Goal: Task Accomplishment & Management: Manage account settings

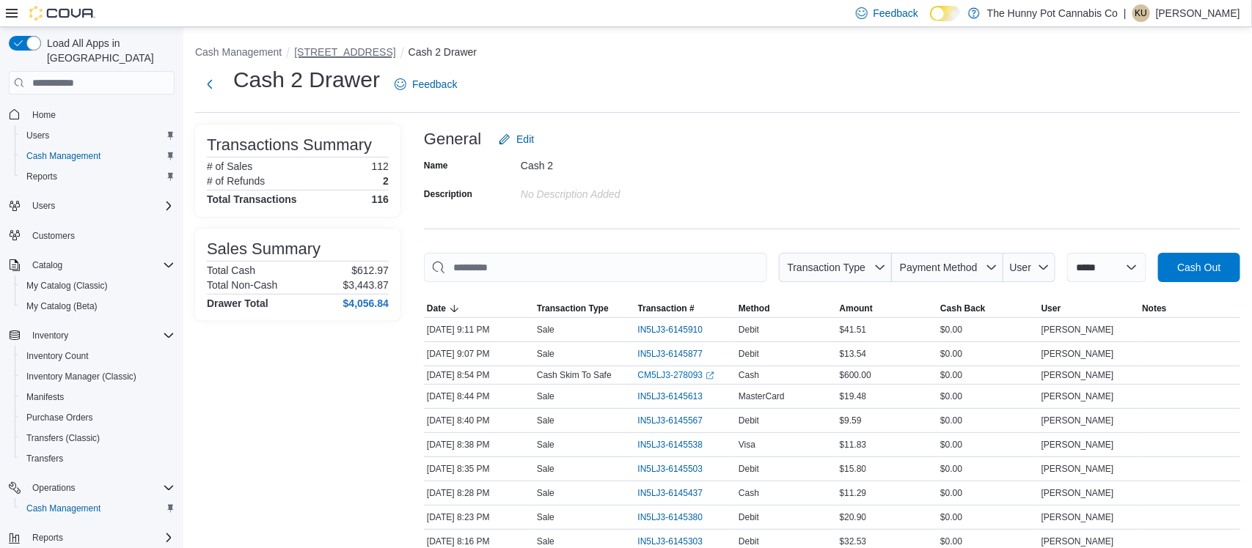
click at [337, 53] on button "[STREET_ADDRESS]" at bounding box center [344, 52] width 101 height 12
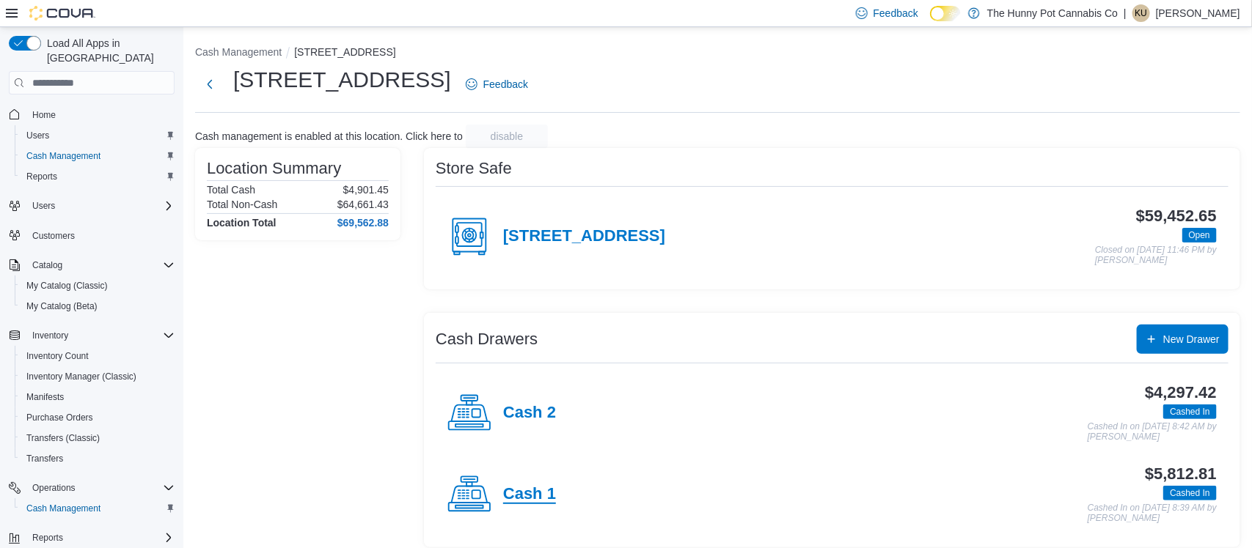
click at [516, 501] on h4 "Cash 1" at bounding box center [529, 494] width 53 height 19
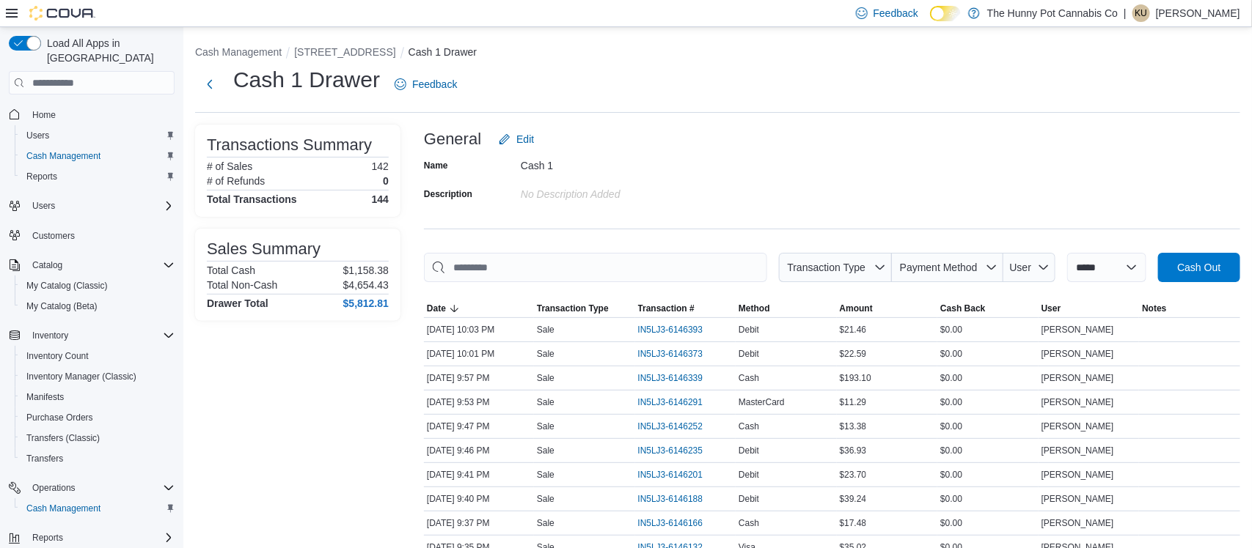
click at [652, 499] on span "IN5LJ3-6146188" at bounding box center [670, 499] width 65 height 12
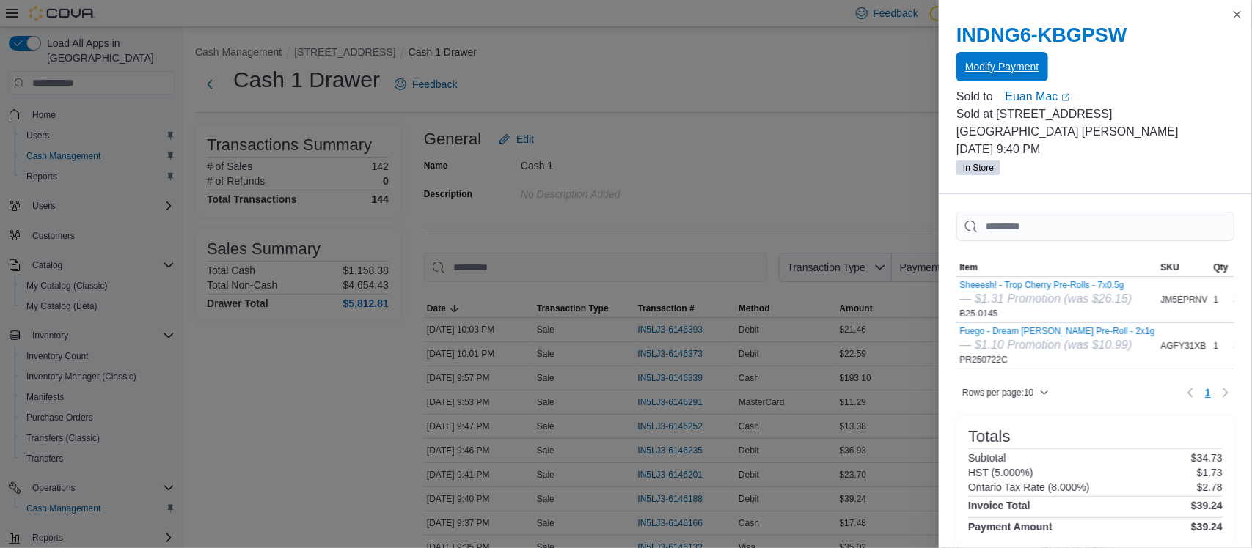
click at [999, 57] on span "Modify Payment" at bounding box center [1001, 66] width 73 height 29
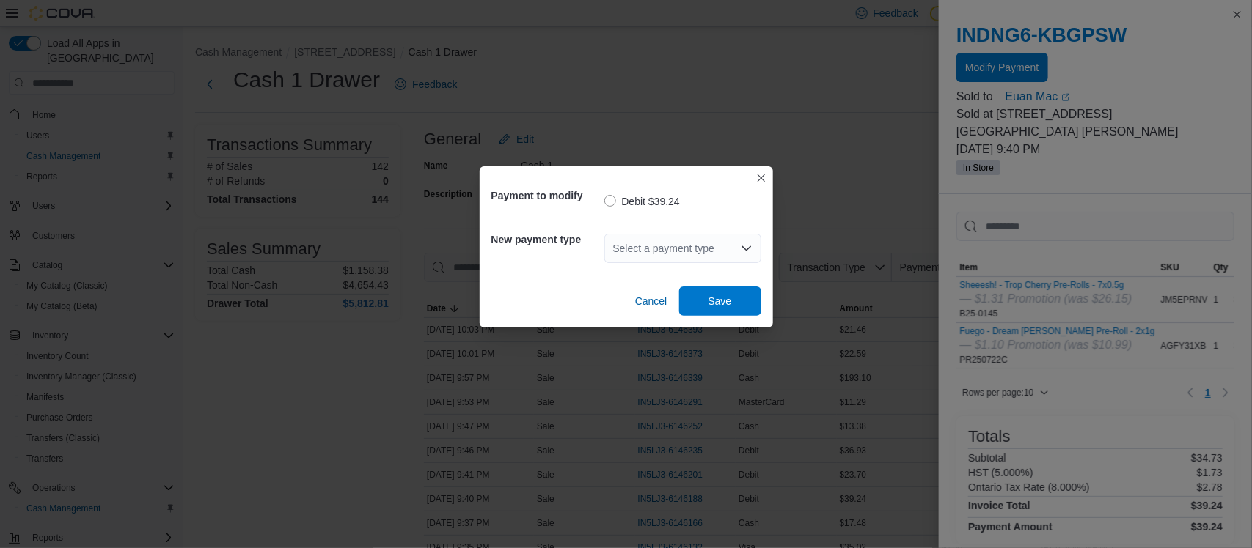
click at [692, 261] on div "Select a payment type" at bounding box center [682, 248] width 157 height 29
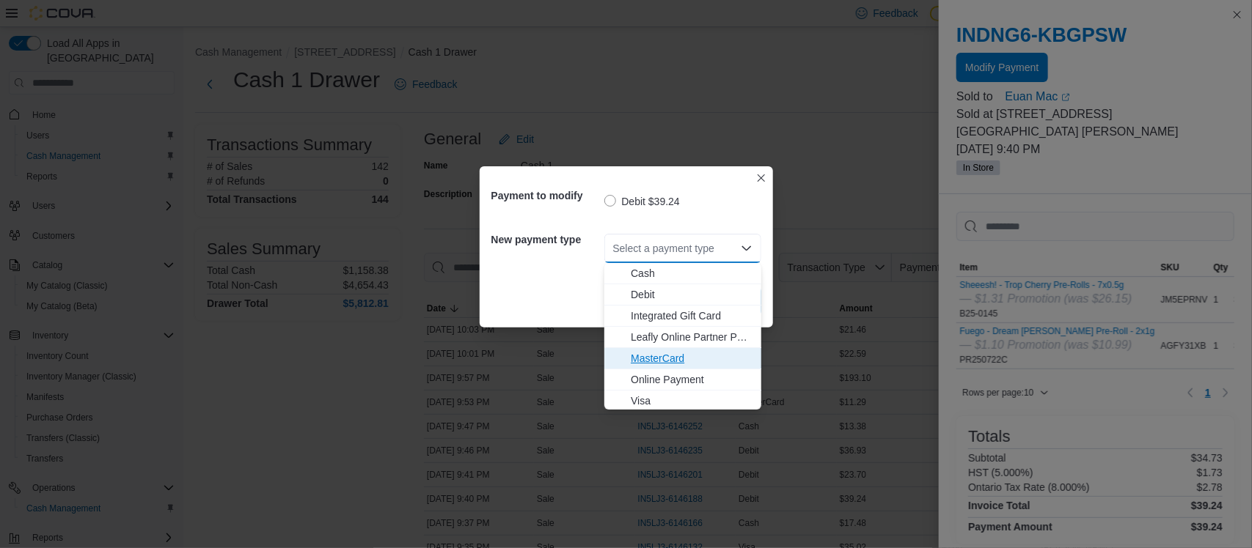
click at [655, 365] on span "MasterCard" at bounding box center [692, 358] width 122 height 15
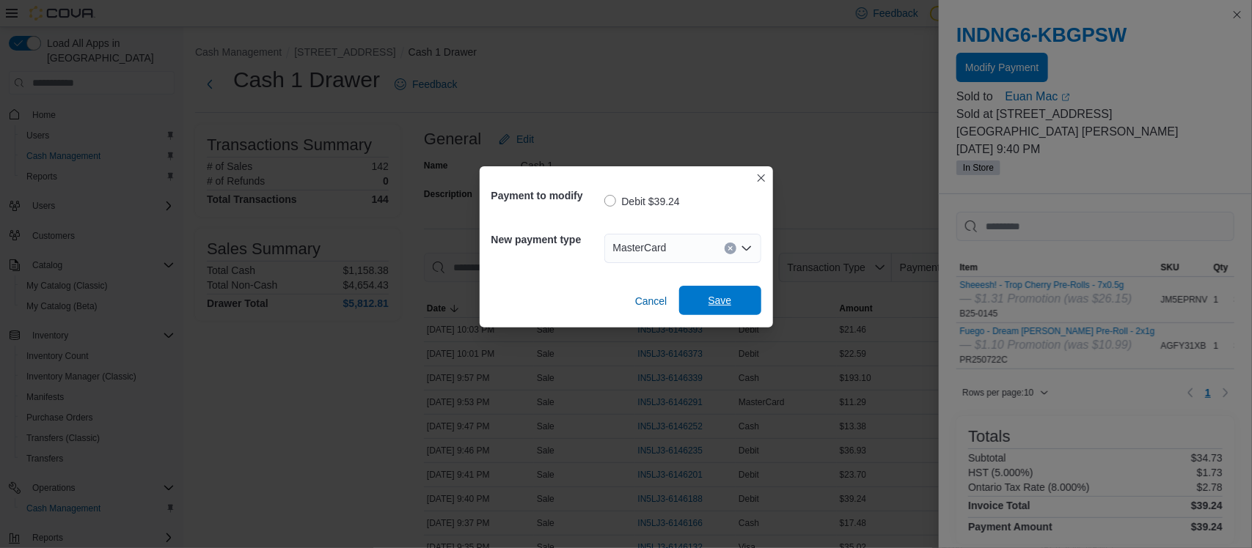
click at [724, 303] on span "Save" at bounding box center [719, 300] width 23 height 15
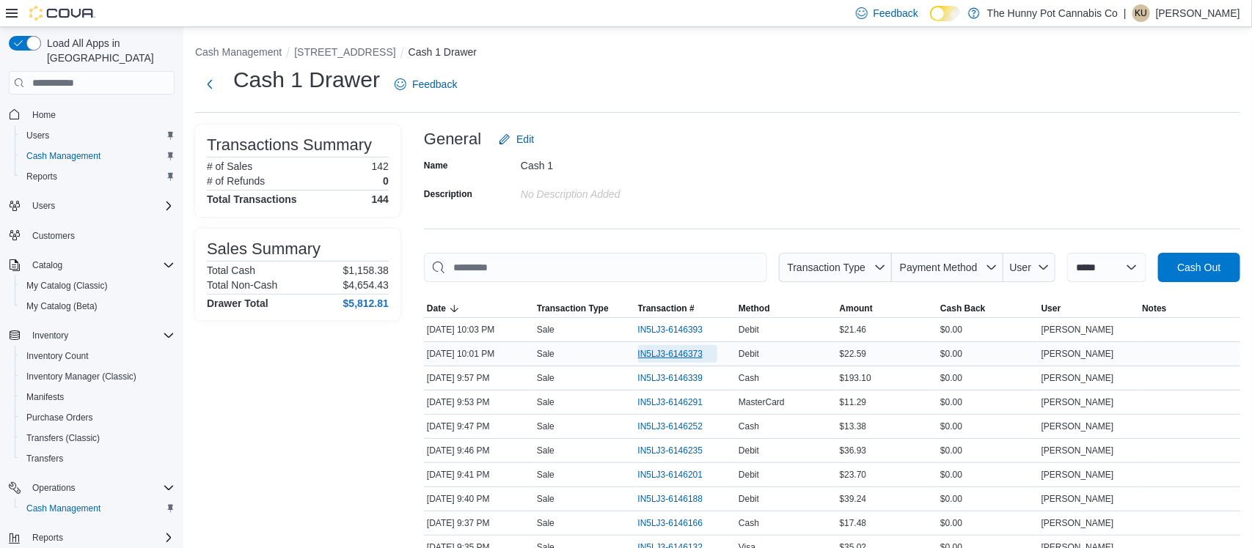
click at [647, 351] on span "IN5LJ3-6146373" at bounding box center [670, 354] width 65 height 12
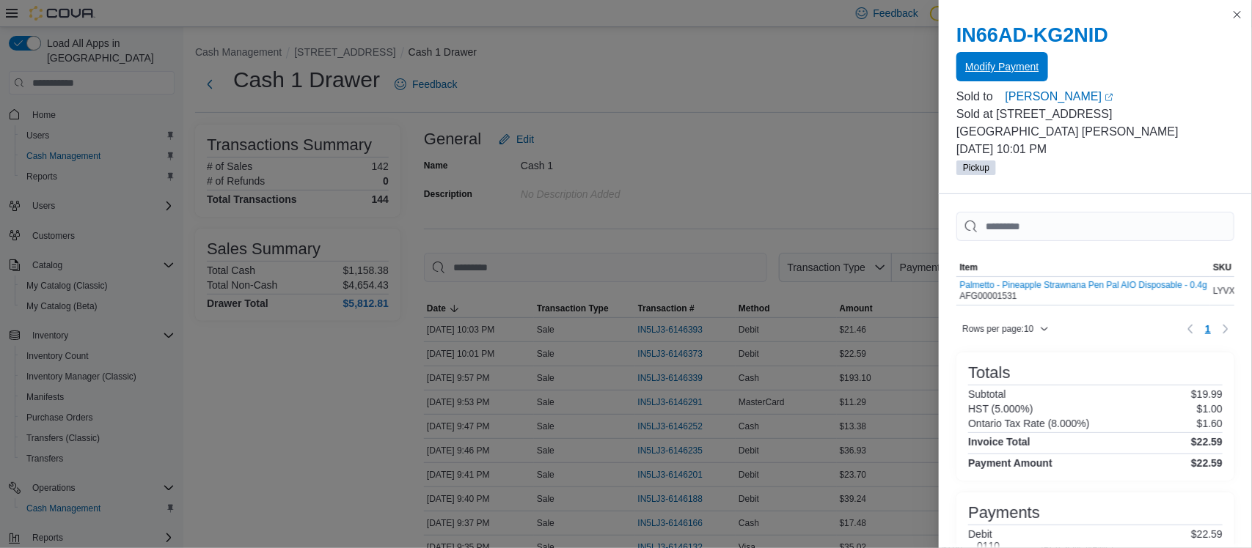
click at [1011, 66] on span "Modify Payment" at bounding box center [1001, 66] width 73 height 15
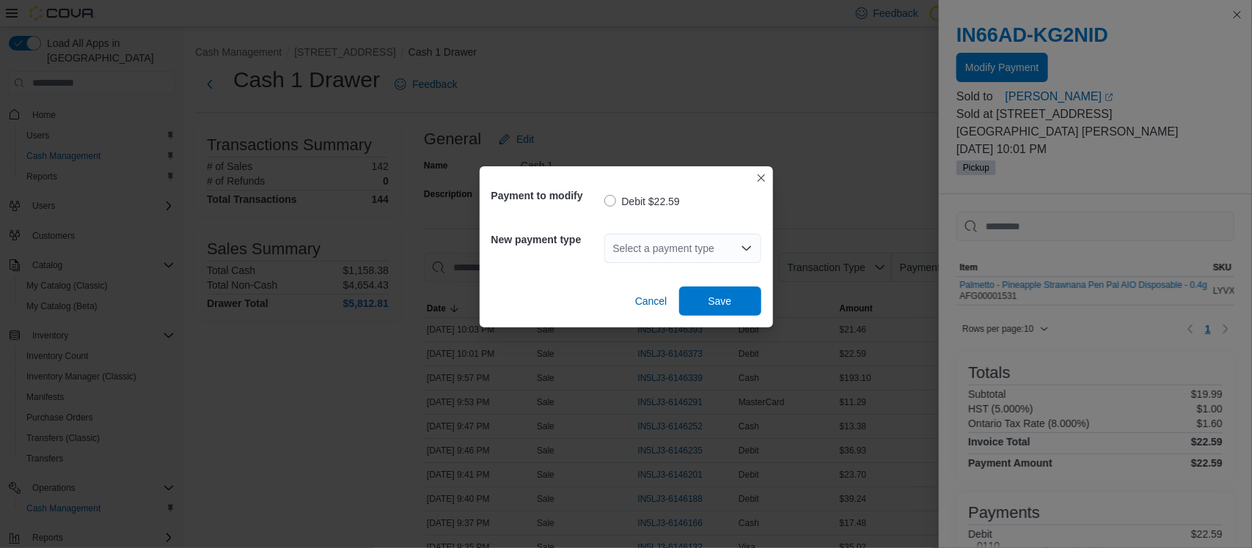
click at [702, 243] on div "Select a payment type" at bounding box center [682, 248] width 157 height 29
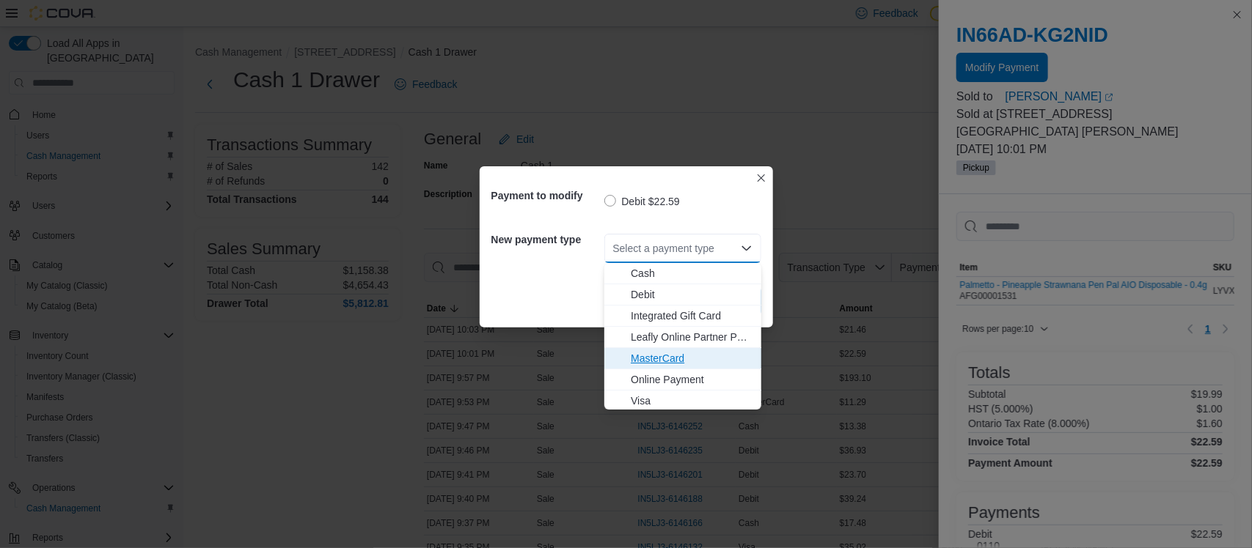
click at [683, 358] on span "MasterCard" at bounding box center [692, 358] width 122 height 15
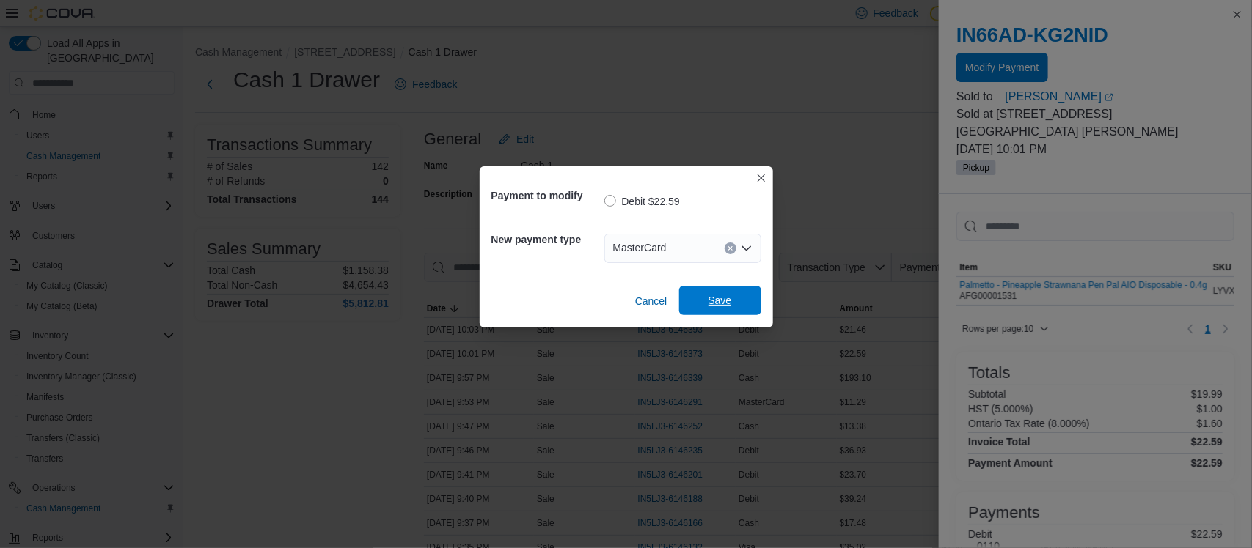
click at [735, 296] on span "Save" at bounding box center [720, 300] width 65 height 29
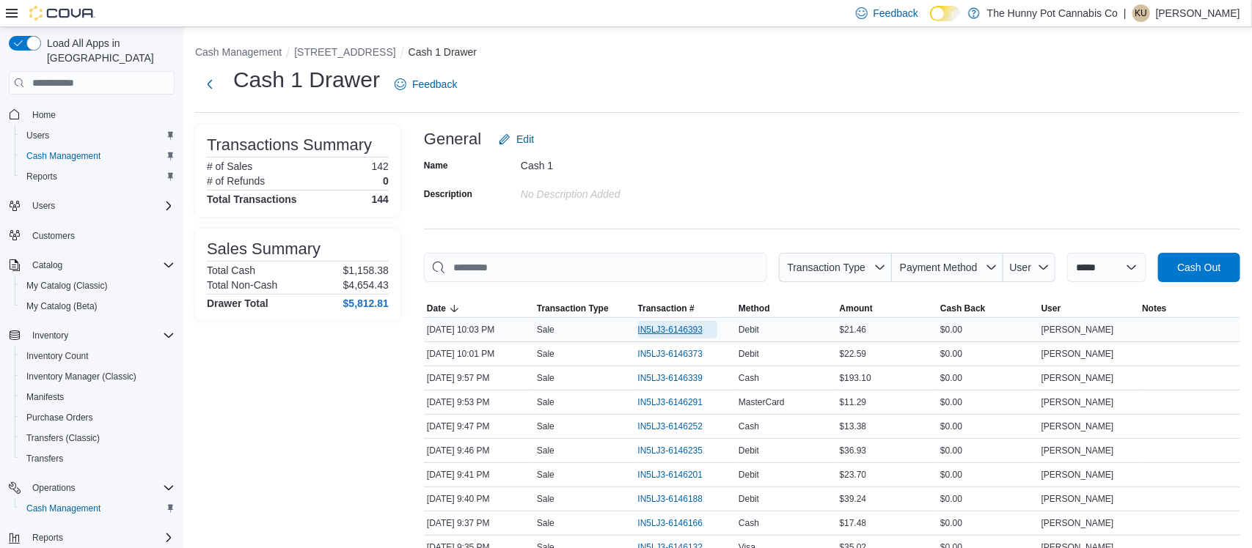
click at [642, 325] on span "IN5LJ3-6146393" at bounding box center [670, 330] width 65 height 12
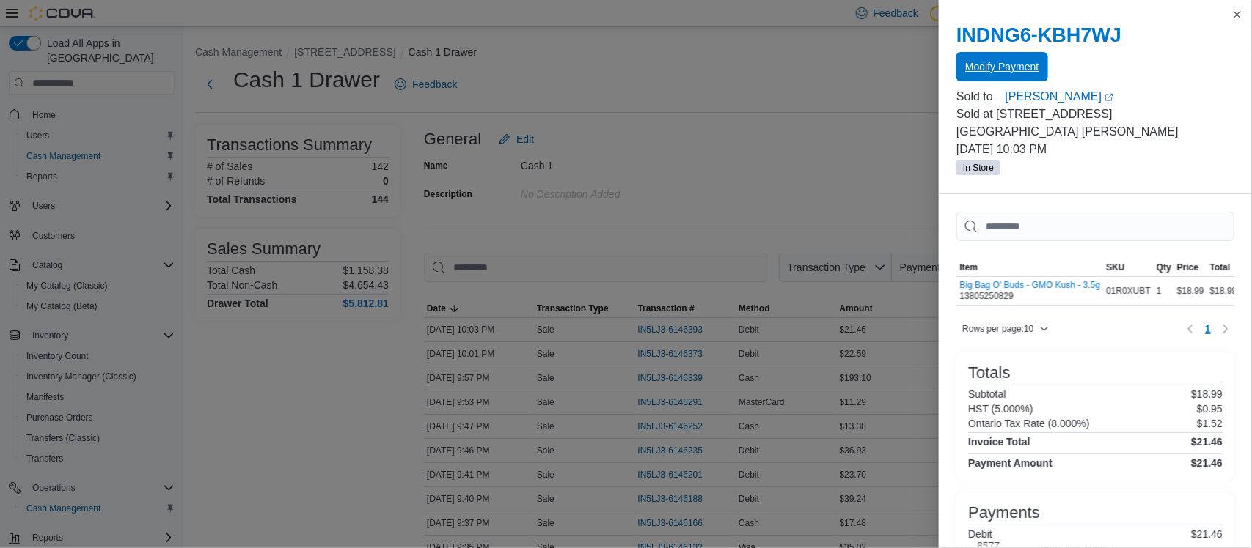
click at [1011, 78] on span "Modify Payment" at bounding box center [1001, 66] width 73 height 29
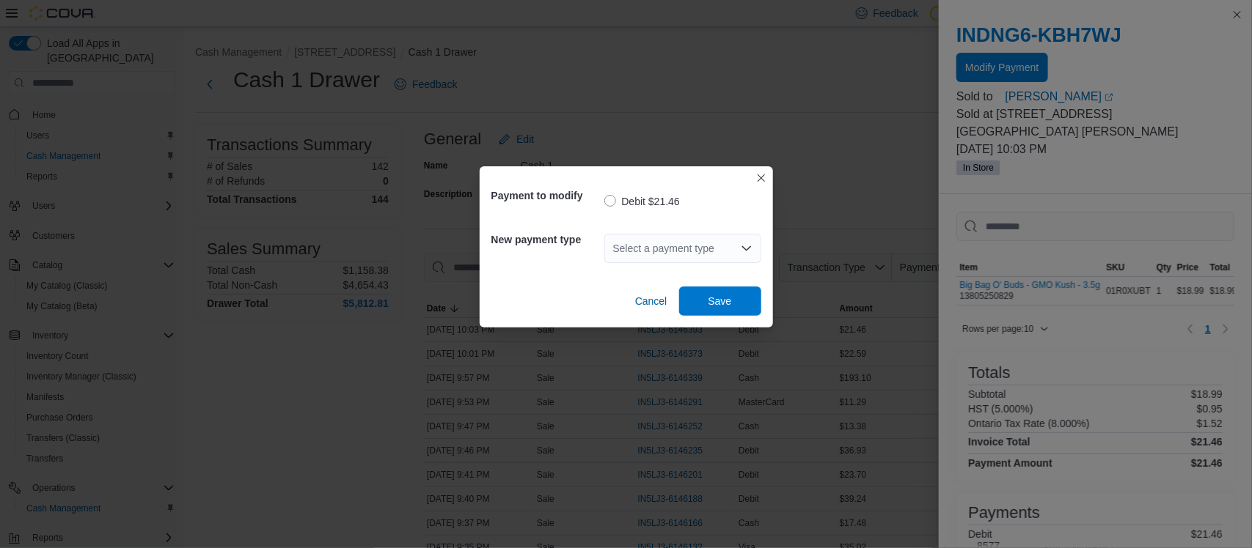
click at [705, 246] on div "Select a payment type" at bounding box center [682, 248] width 157 height 29
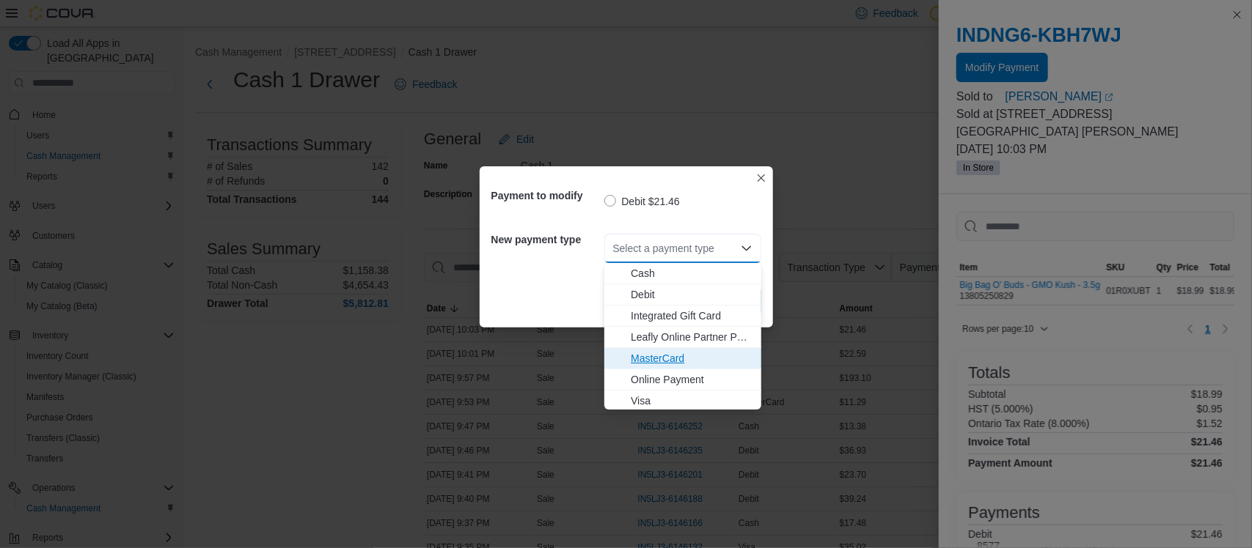
click at [695, 362] on span "MasterCard" at bounding box center [692, 358] width 122 height 15
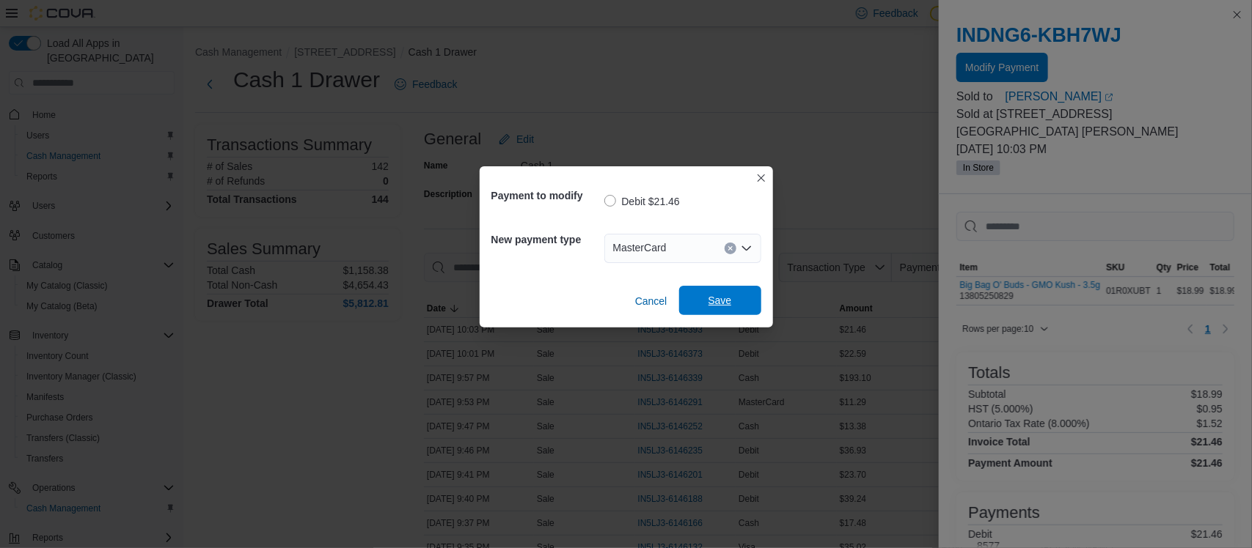
click at [710, 310] on span "Save" at bounding box center [720, 300] width 65 height 29
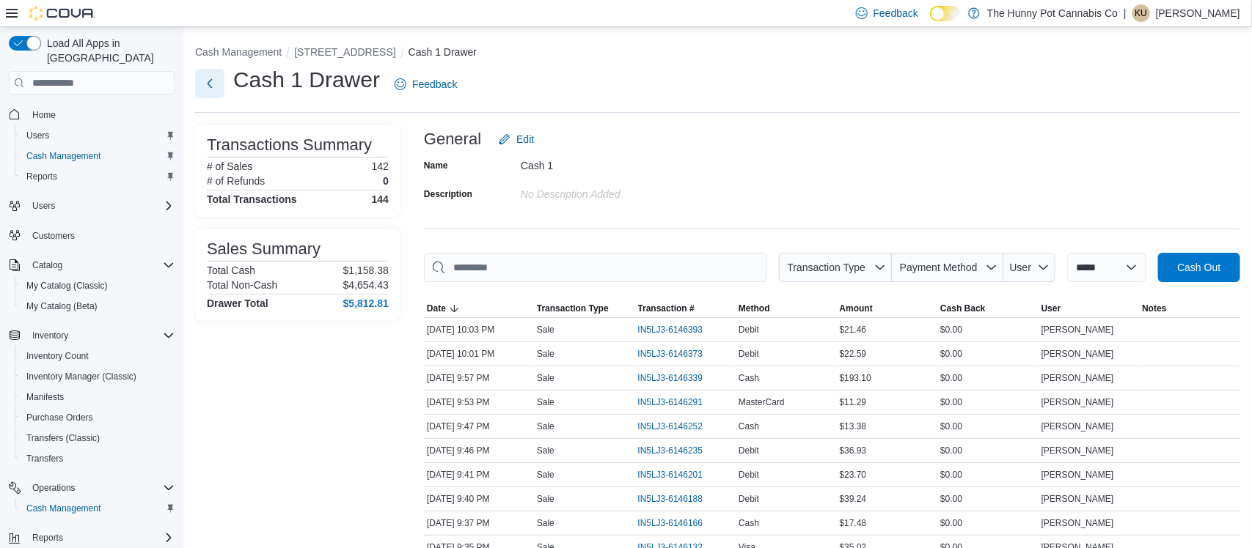
click at [213, 82] on button "Next" at bounding box center [209, 83] width 29 height 29
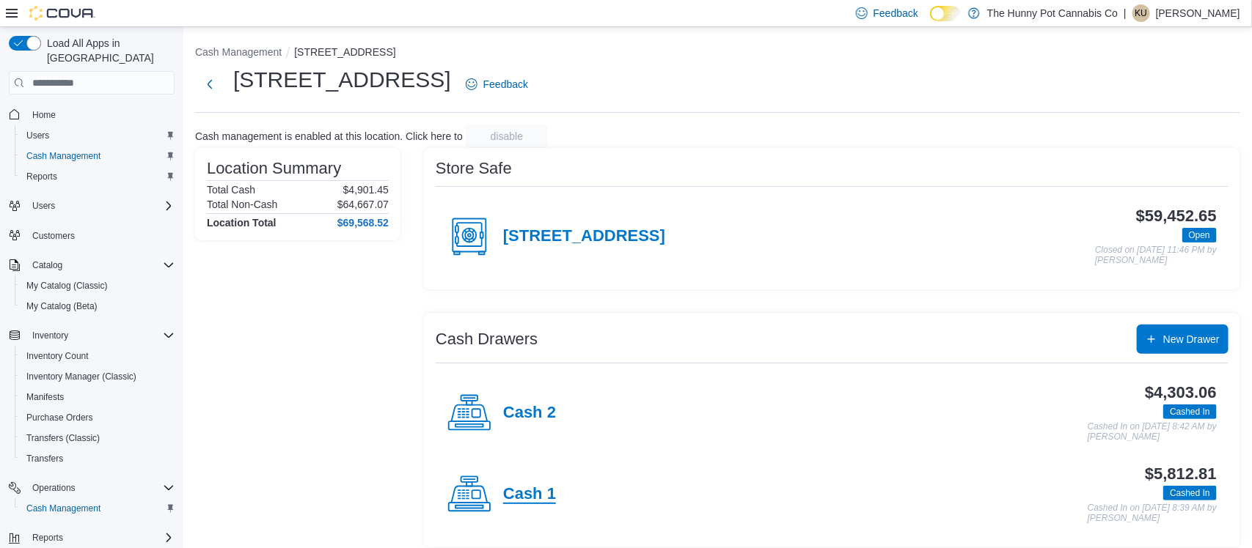
click at [533, 500] on h4 "Cash 1" at bounding box center [529, 494] width 53 height 19
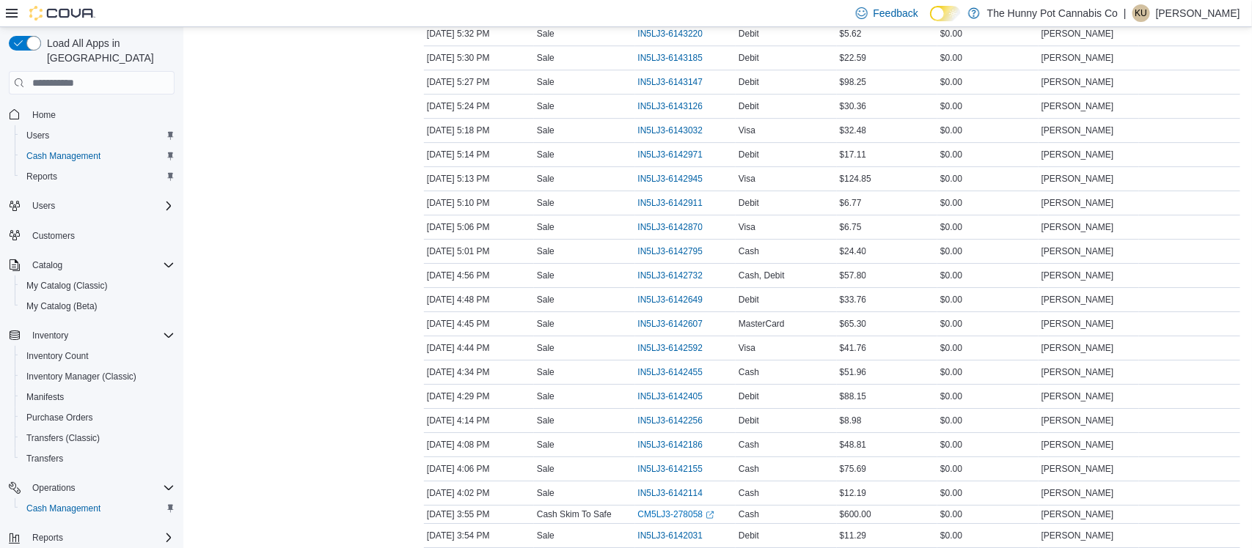
scroll to position [2274, 0]
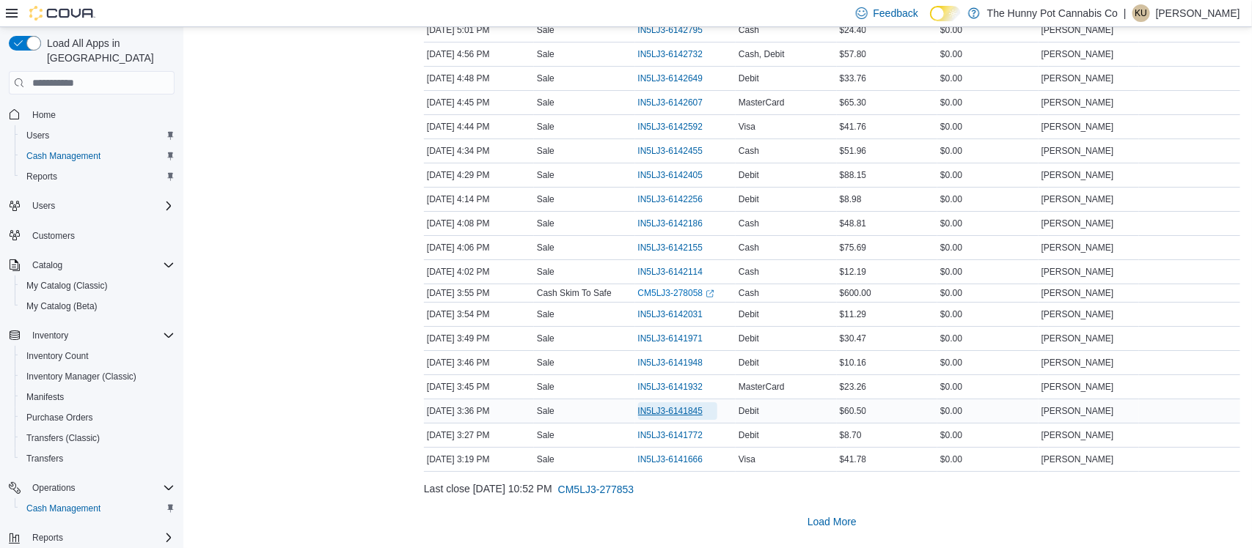
click at [668, 411] on span "IN5LJ3-6141845" at bounding box center [670, 411] width 65 height 12
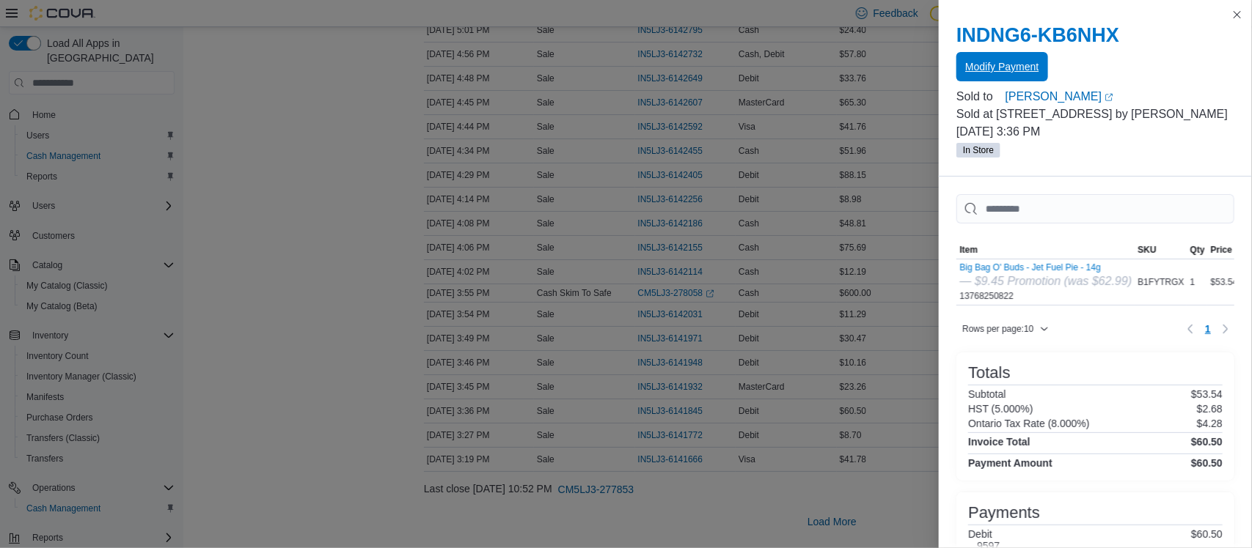
click at [1028, 70] on span "Modify Payment" at bounding box center [1001, 66] width 73 height 15
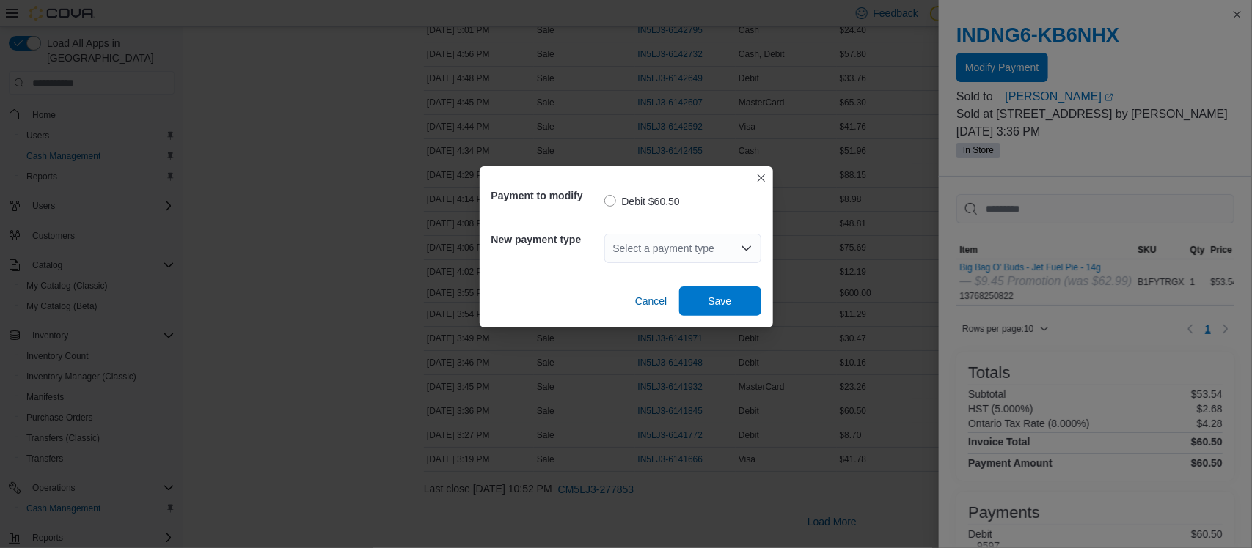
click at [659, 259] on div "Select a payment type" at bounding box center [682, 248] width 157 height 29
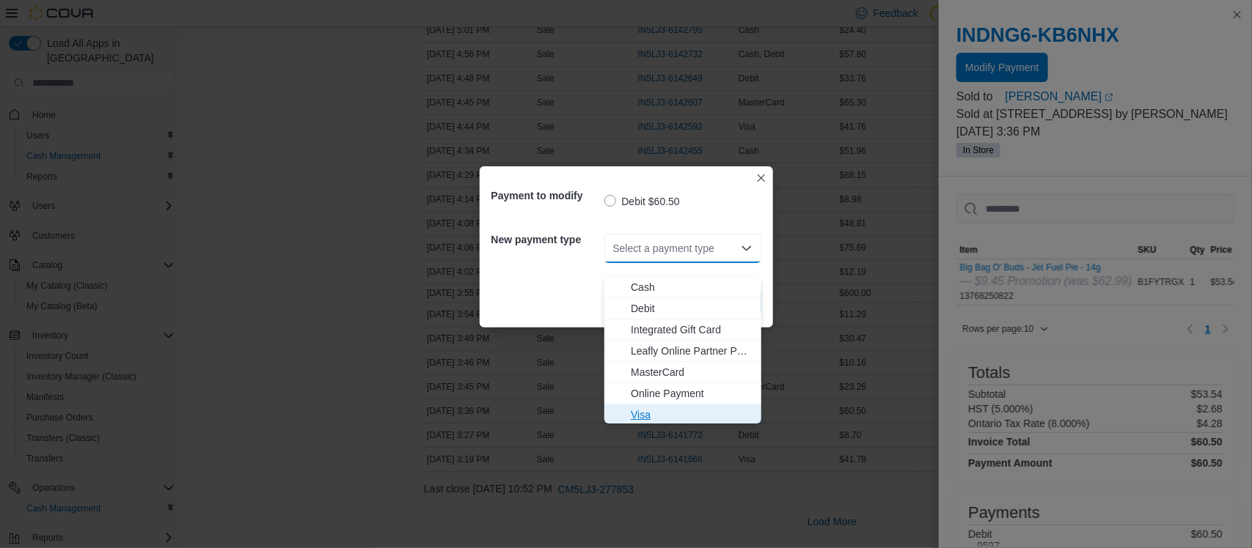
click at [669, 408] on span "Visa" at bounding box center [692, 415] width 122 height 15
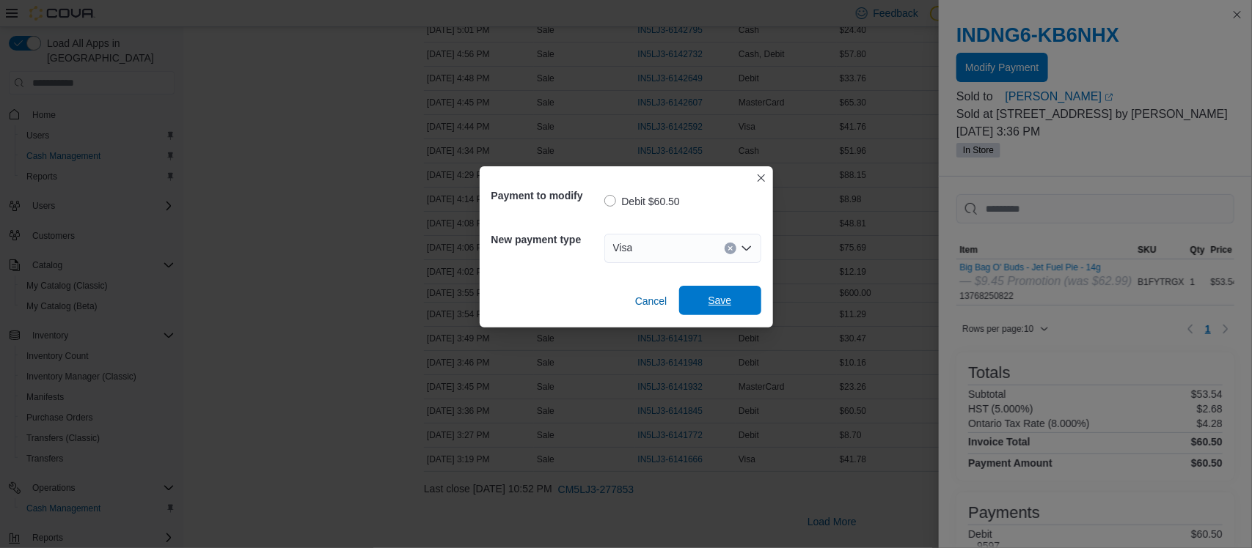
click at [725, 309] on span "Save" at bounding box center [720, 300] width 65 height 29
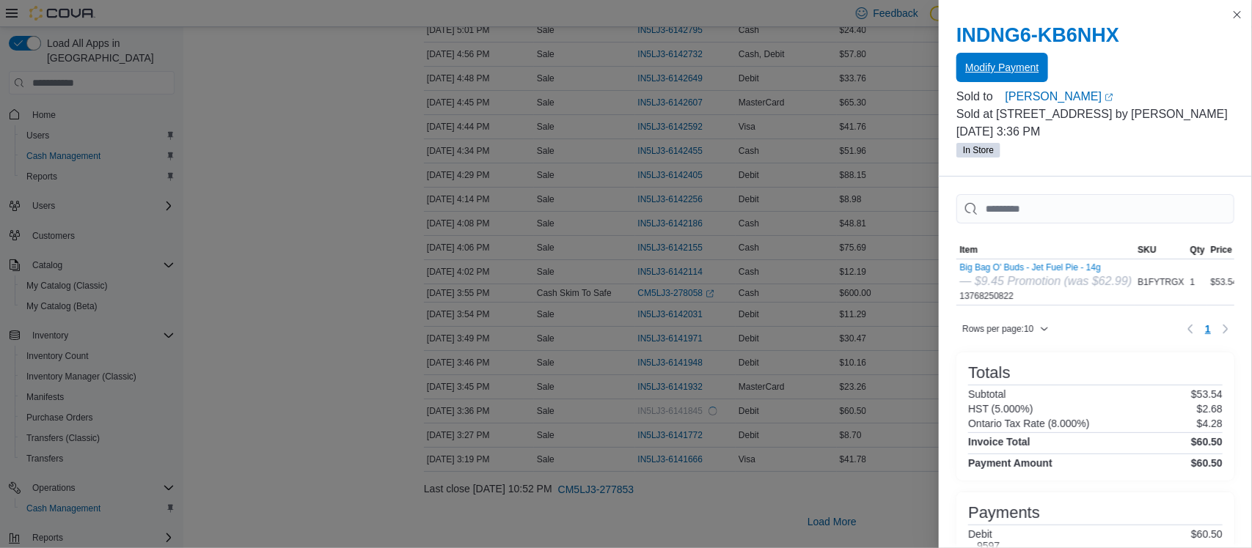
scroll to position [0, 0]
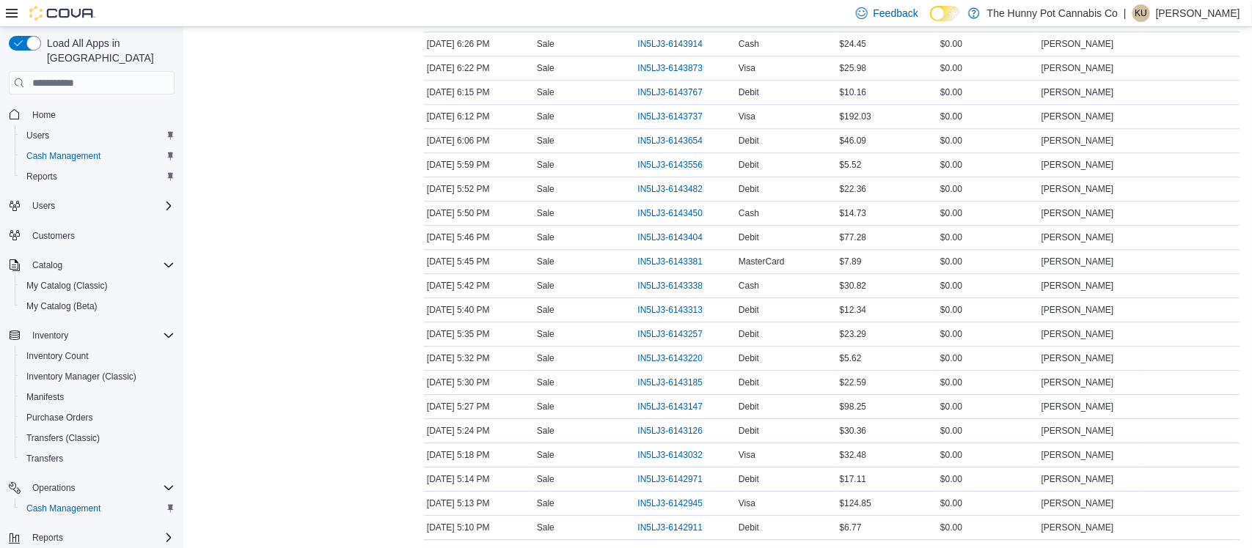
scroll to position [1687, 0]
click at [661, 224] on span "IN5LJ3-6143482" at bounding box center [678, 216] width 80 height 18
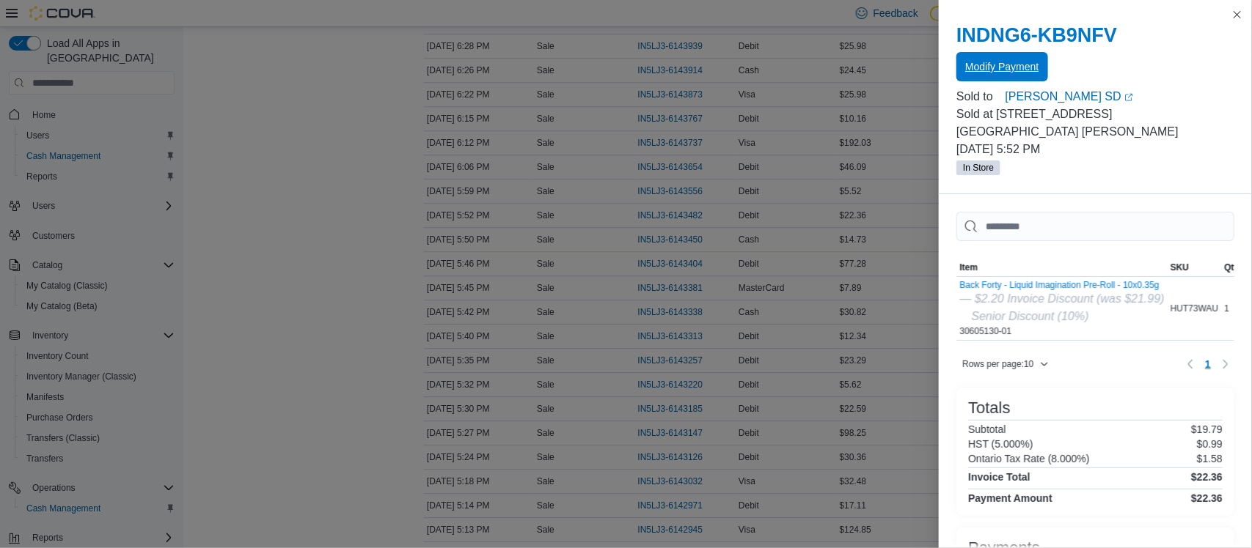
click at [977, 65] on span "Modify Payment" at bounding box center [1001, 66] width 73 height 15
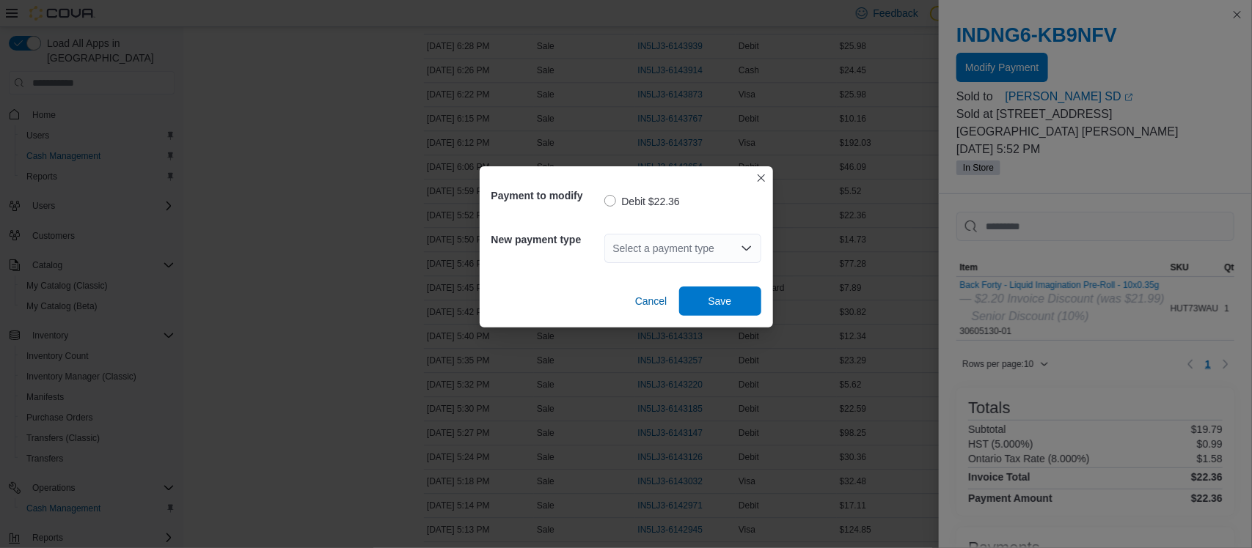
click at [712, 242] on div "Select a payment type" at bounding box center [682, 248] width 157 height 29
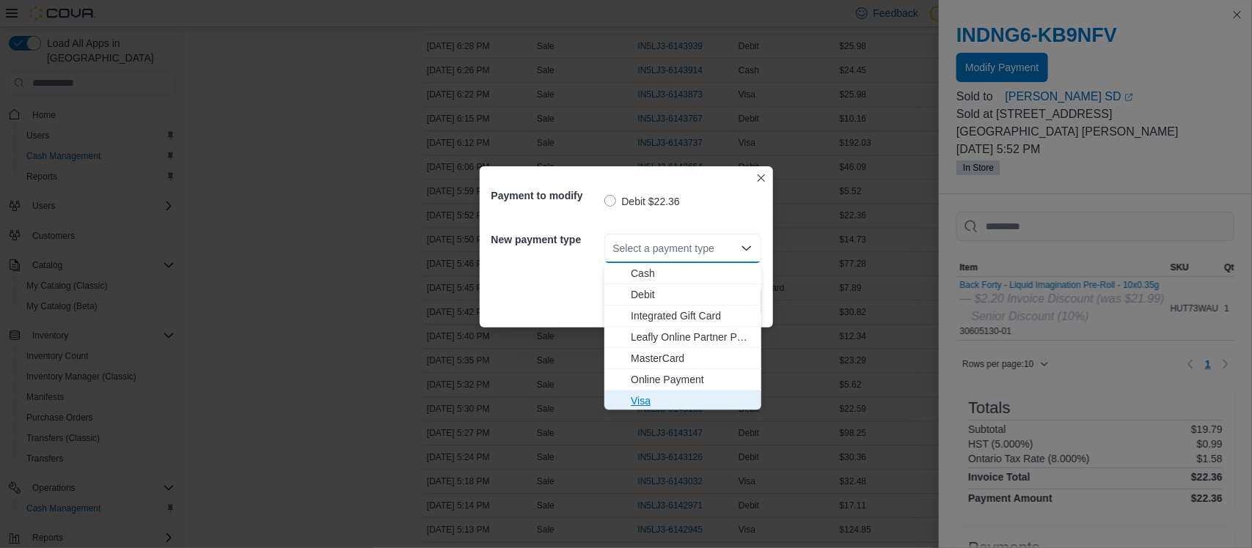
click at [645, 404] on span "Visa" at bounding box center [692, 401] width 122 height 15
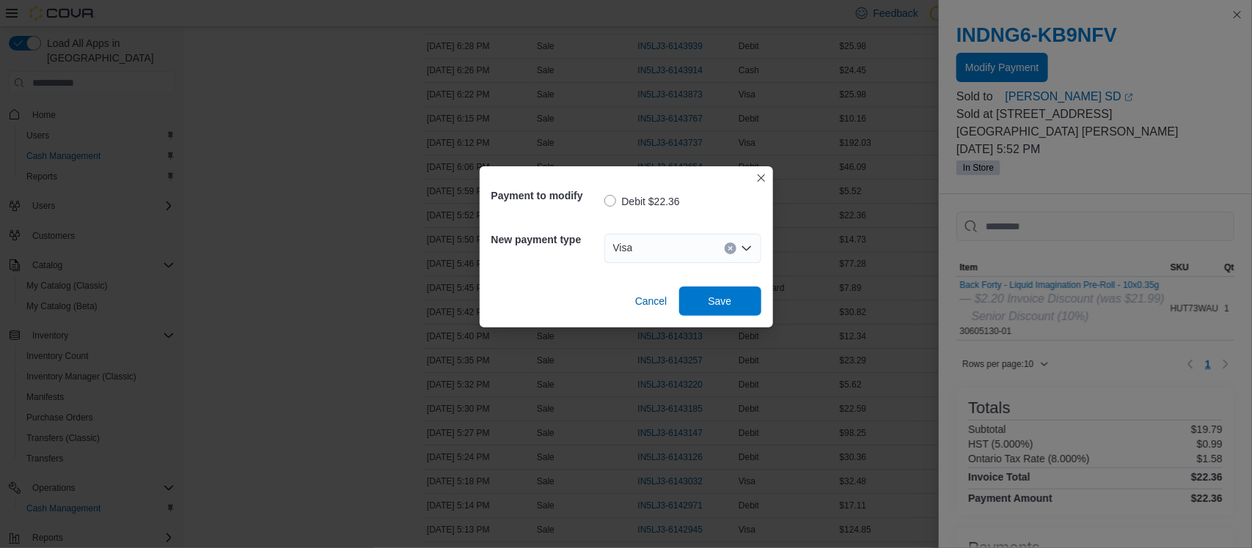
click at [743, 316] on div "Payment to modify Debit $22.36 New payment type Visa Combo box. Selected. Visa.…" at bounding box center [626, 246] width 293 height 161
click at [731, 304] on span "Save" at bounding box center [720, 300] width 65 height 29
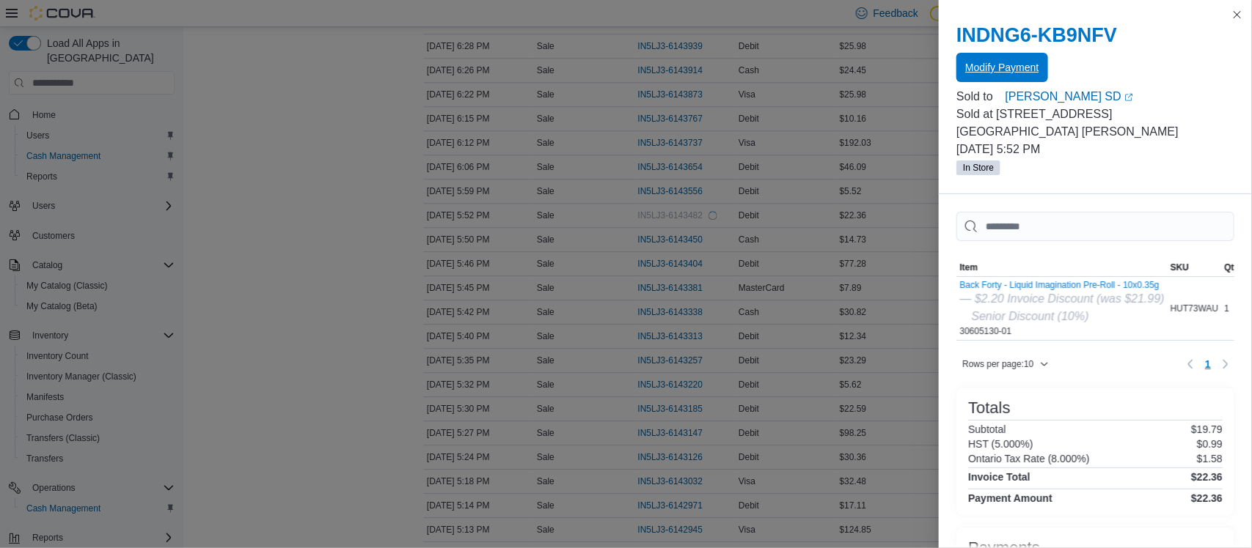
scroll to position [0, 0]
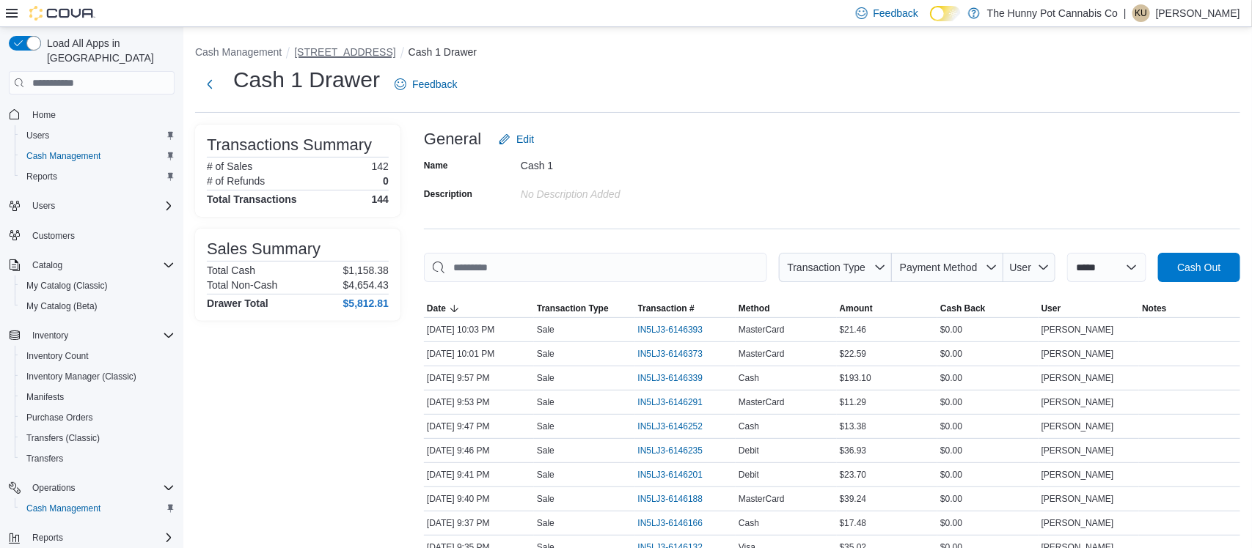
click at [309, 48] on button "[STREET_ADDRESS]" at bounding box center [344, 52] width 101 height 12
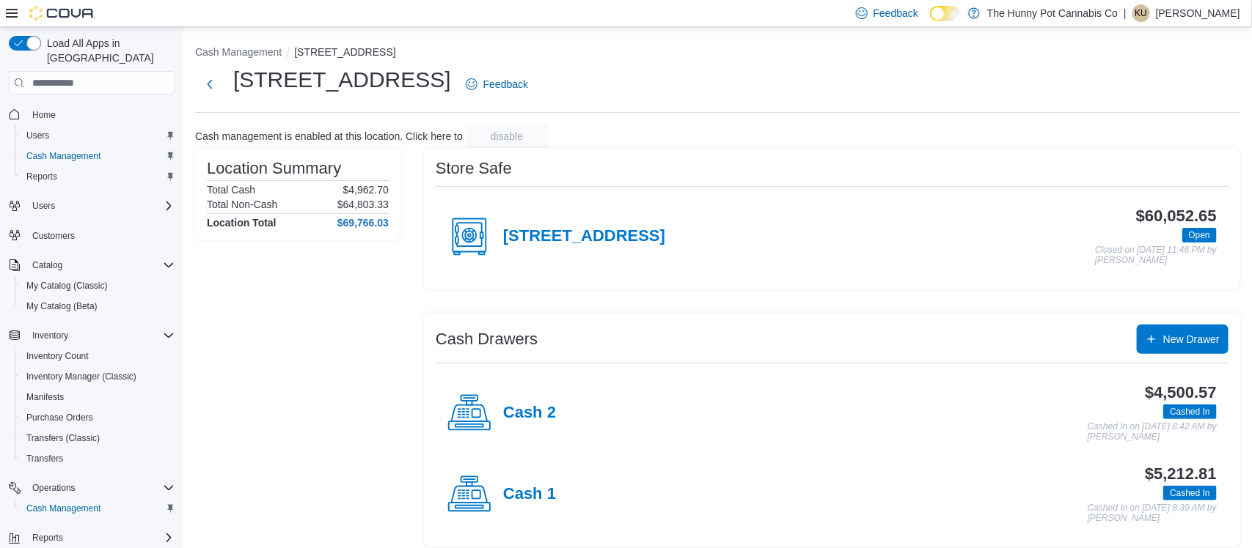
click at [820, 176] on div "Store Safe" at bounding box center [832, 169] width 793 height 18
click at [609, 229] on h4 "[STREET_ADDRESS]" at bounding box center [584, 236] width 162 height 19
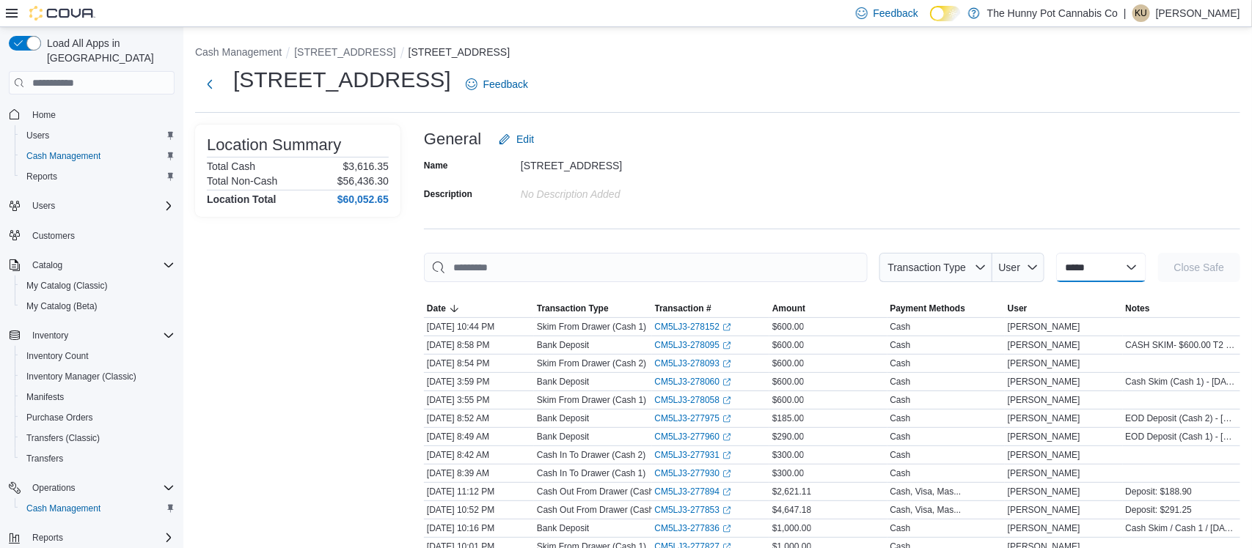
click at [1089, 275] on select "**********" at bounding box center [1101, 267] width 90 height 29
select select "**********"
click at [1056, 253] on select "**********" at bounding box center [1101, 267] width 90 height 29
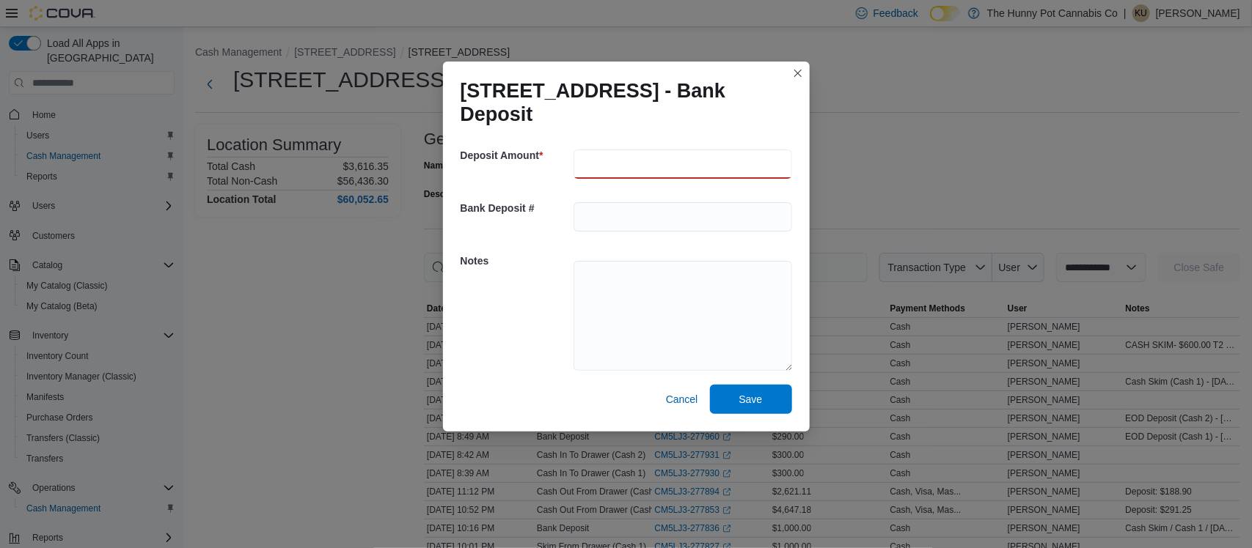
click at [651, 160] on input "number" at bounding box center [682, 164] width 218 height 29
type input "******"
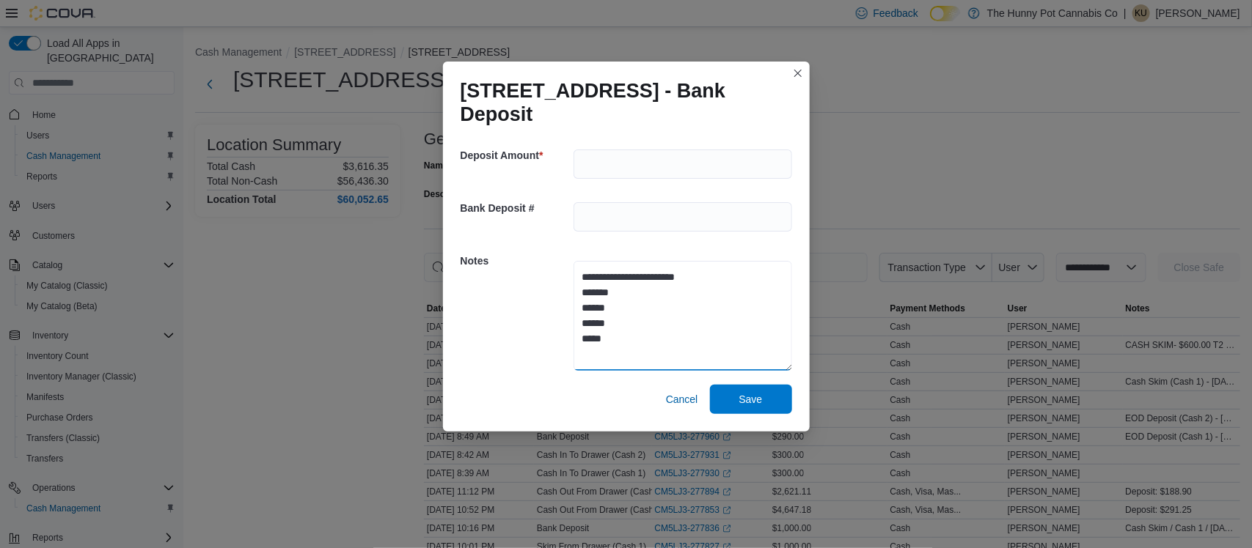
click at [592, 326] on textarea "**********" at bounding box center [682, 316] width 218 height 110
type textarea "**********"
click at [739, 393] on span "Save" at bounding box center [750, 399] width 23 height 15
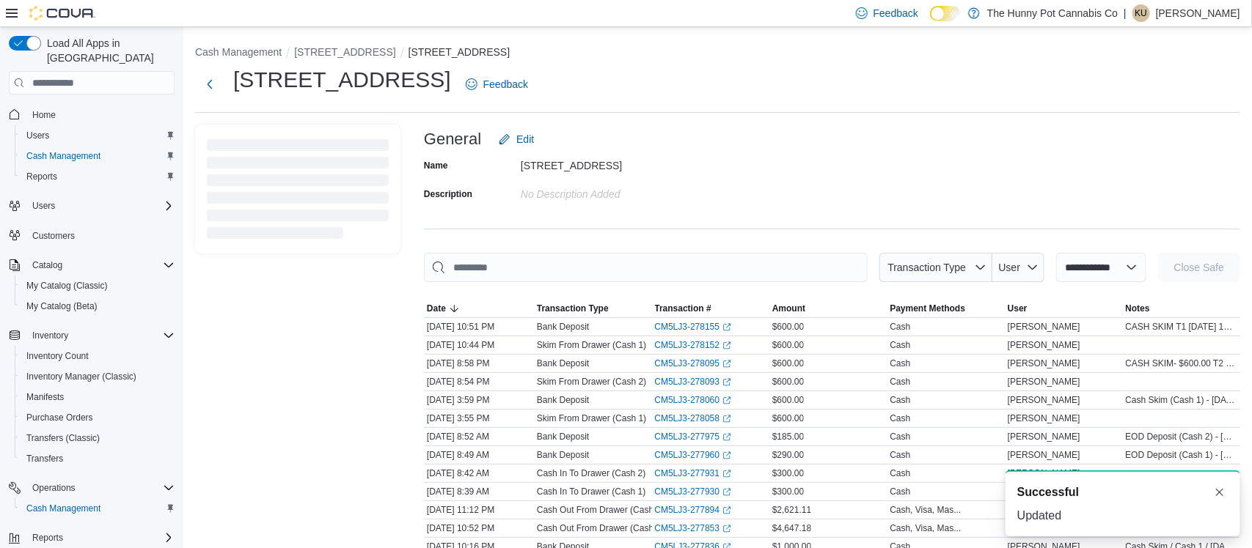
select select
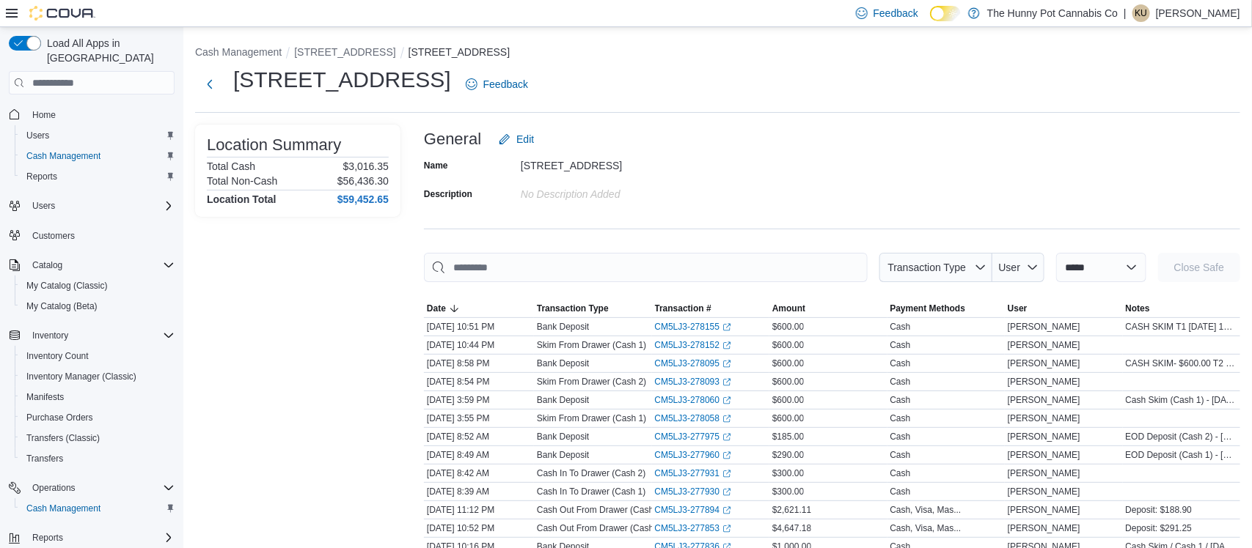
drag, startPoint x: 748, startPoint y: 539, endPoint x: 685, endPoint y: 579, distance: 74.5
click at [685, 548] on html "**********" at bounding box center [626, 274] width 1252 height 548
